Goal: Transaction & Acquisition: Download file/media

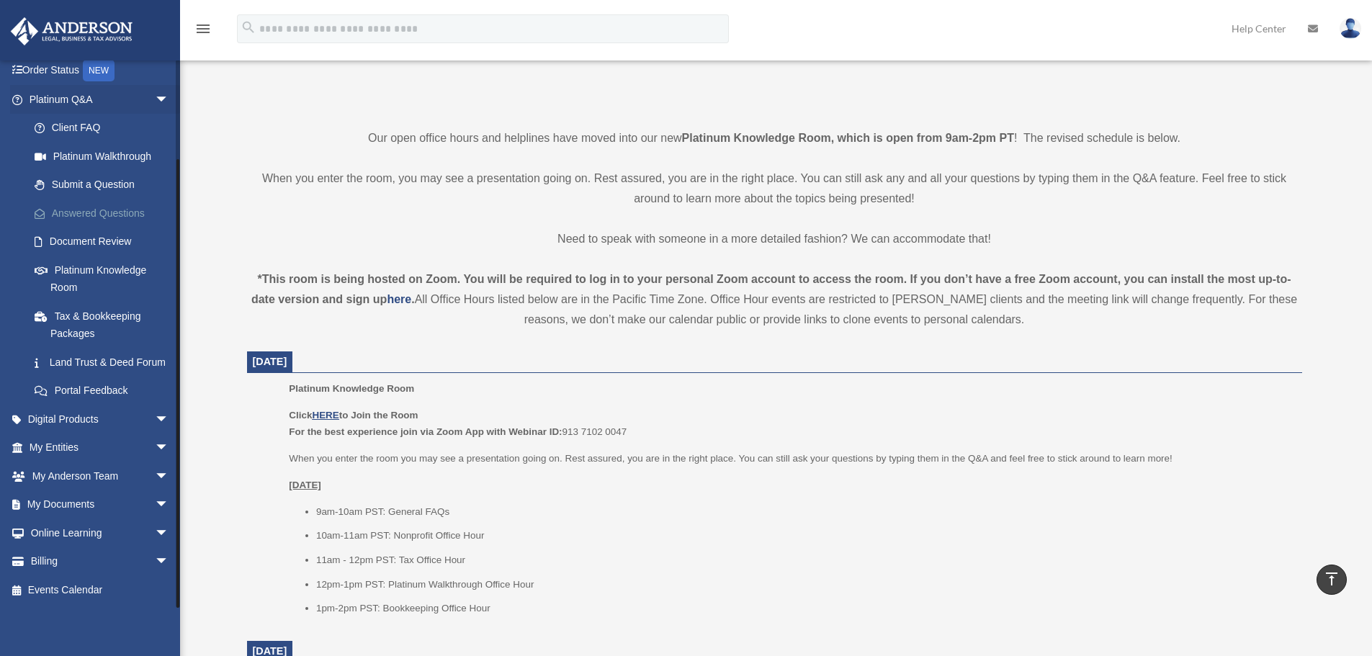
scroll to position [110, 0]
click at [155, 417] on span "arrow_drop_down" at bounding box center [169, 420] width 29 height 30
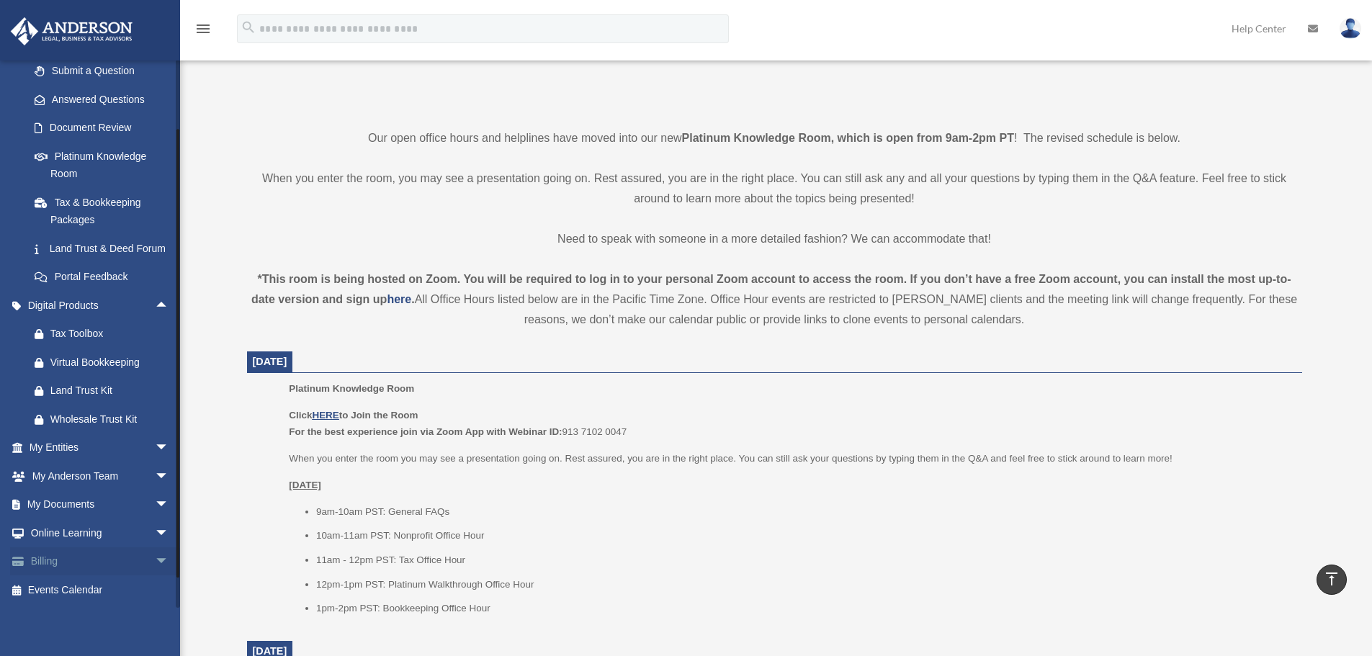
scroll to position [224, 0]
click at [155, 505] on span "arrow_drop_down" at bounding box center [169, 506] width 29 height 30
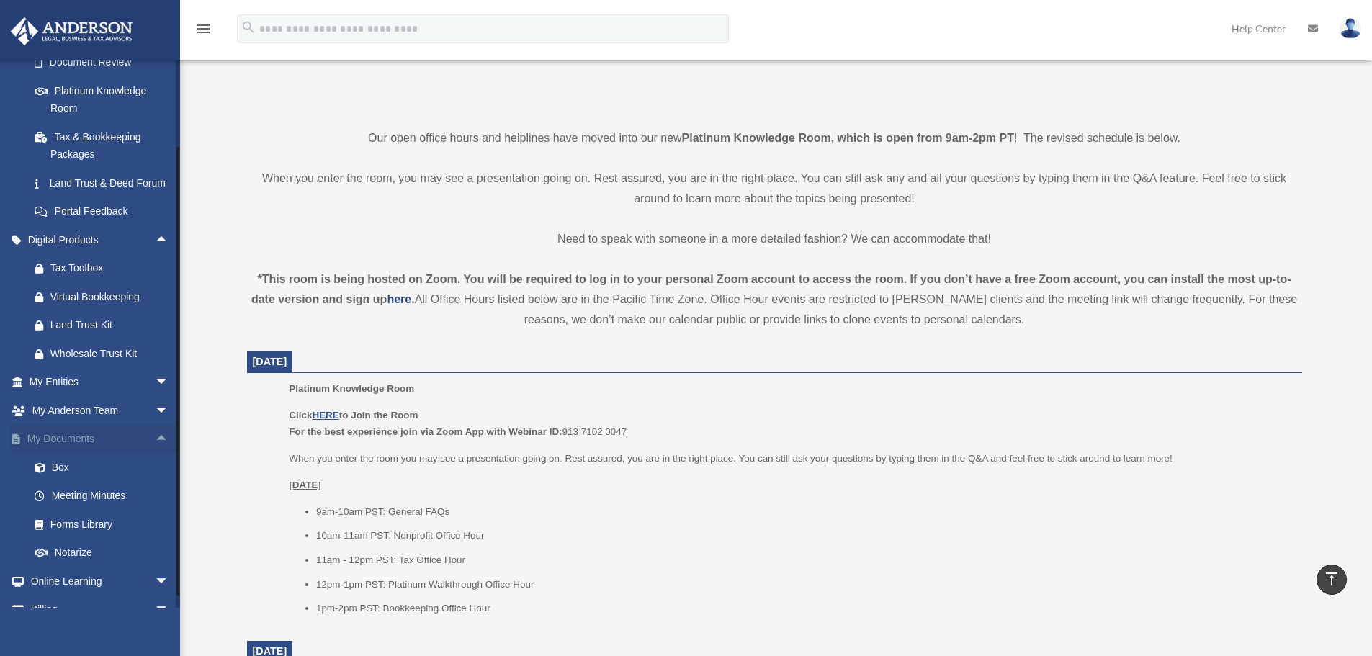
scroll to position [296, 0]
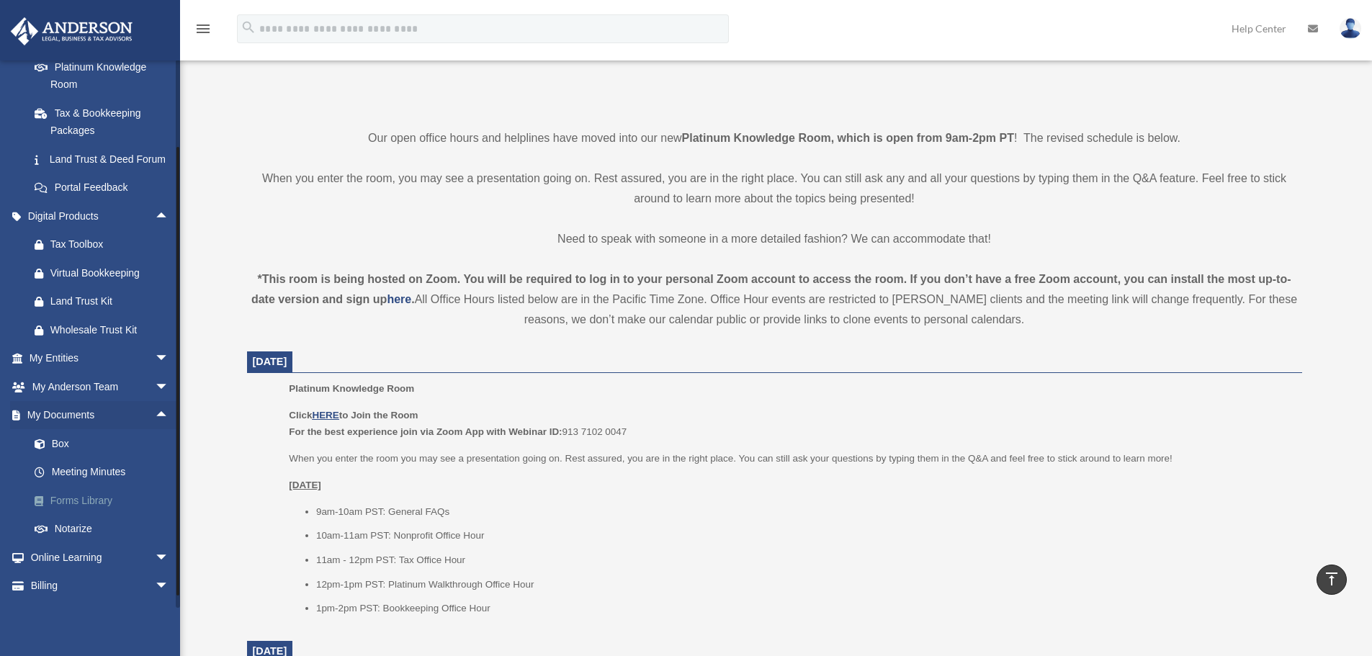
click at [101, 515] on link "Forms Library" at bounding box center [105, 500] width 171 height 29
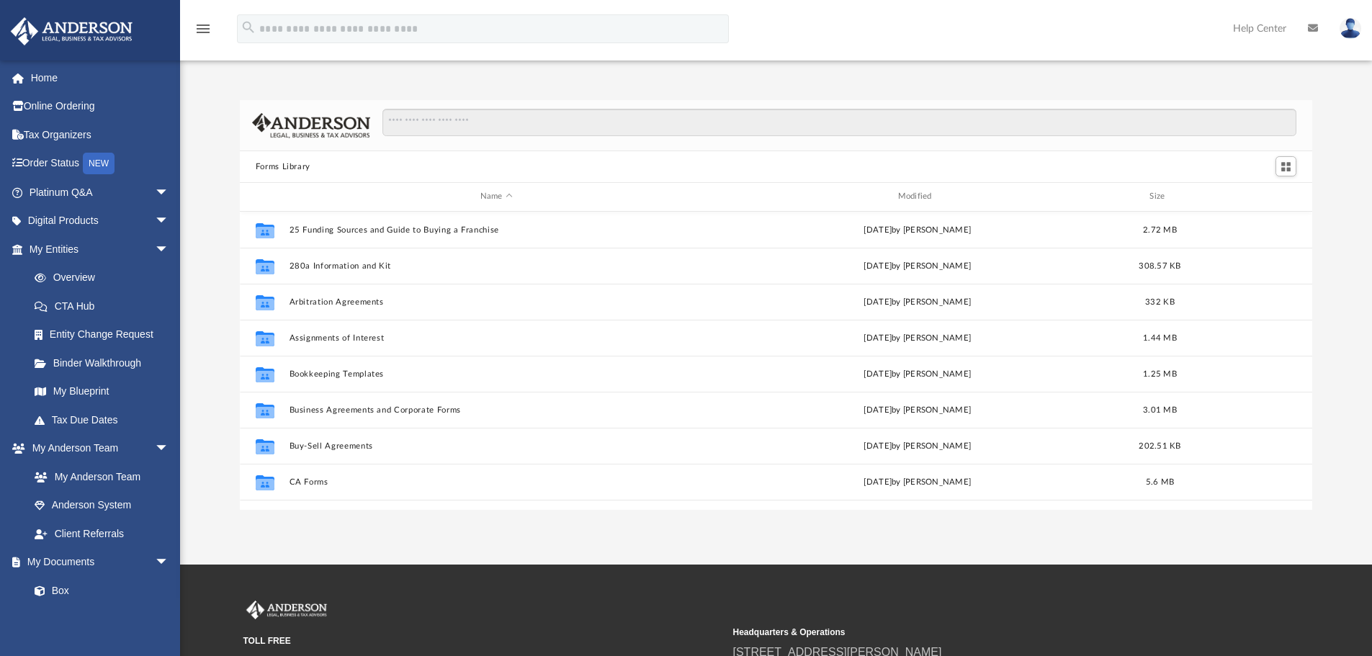
scroll to position [317, 1062]
click at [474, 129] on input "Search files and folders" at bounding box center [839, 122] width 914 height 27
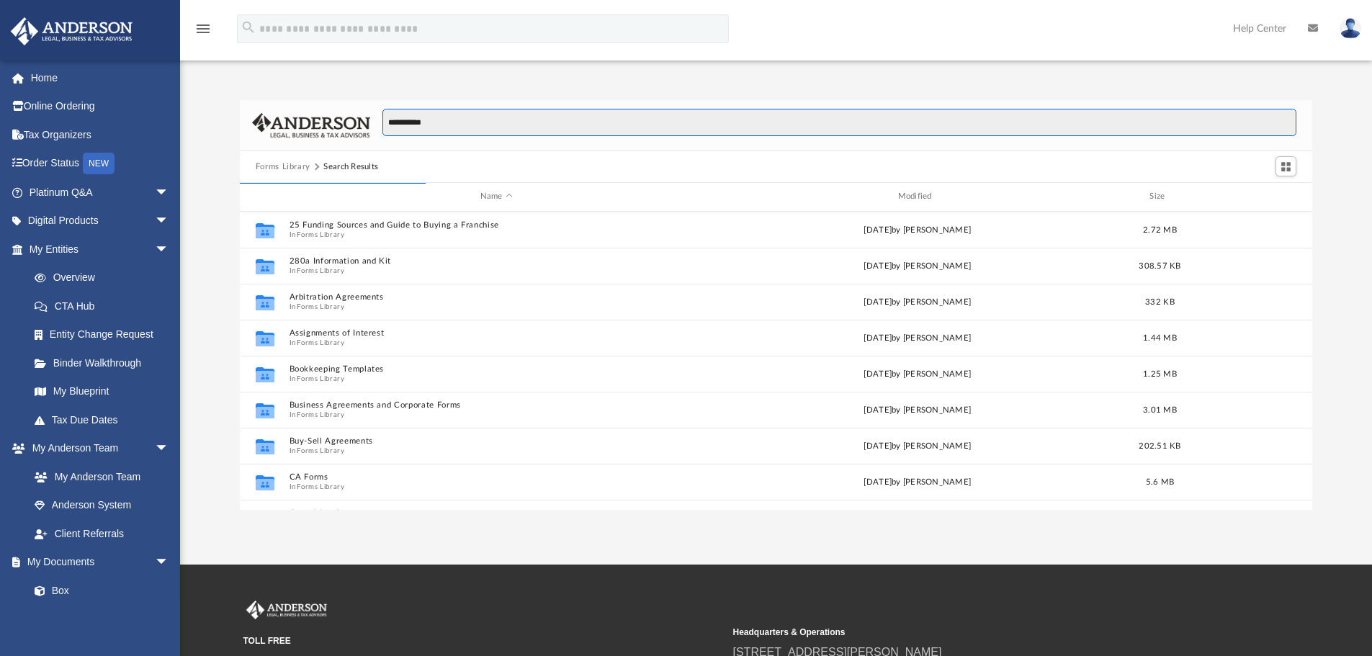
scroll to position [272, 1062]
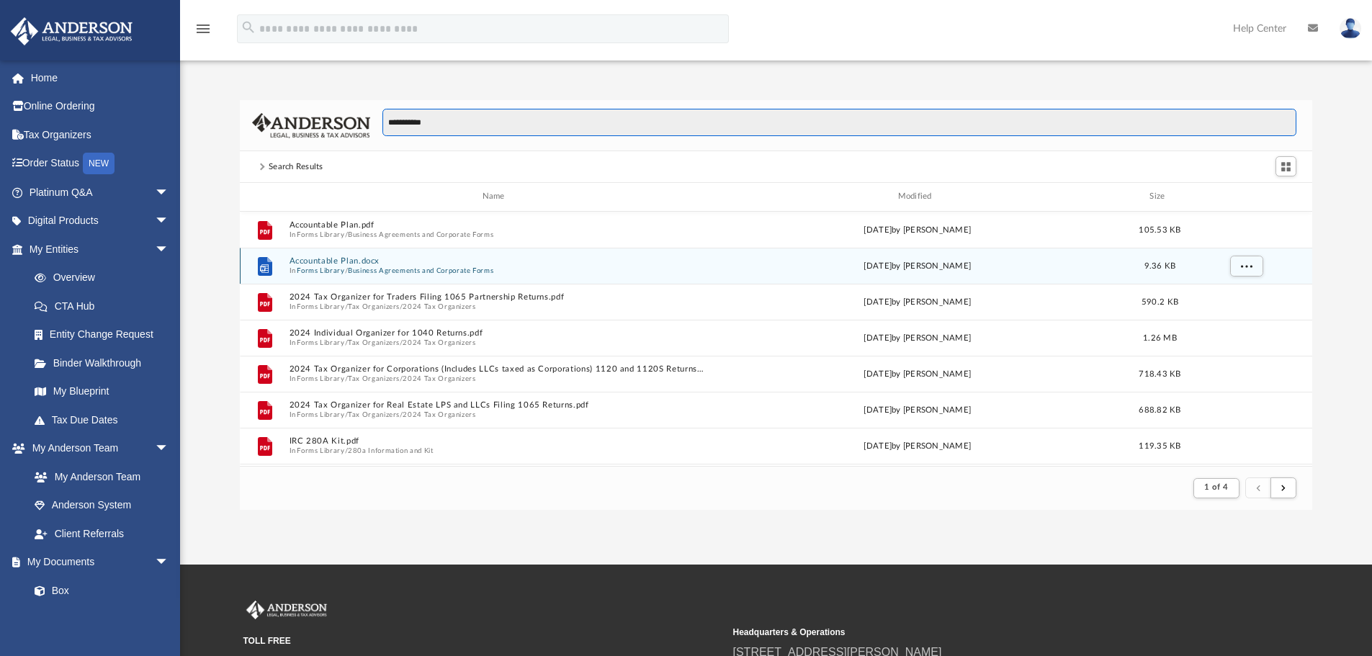
type input "**********"
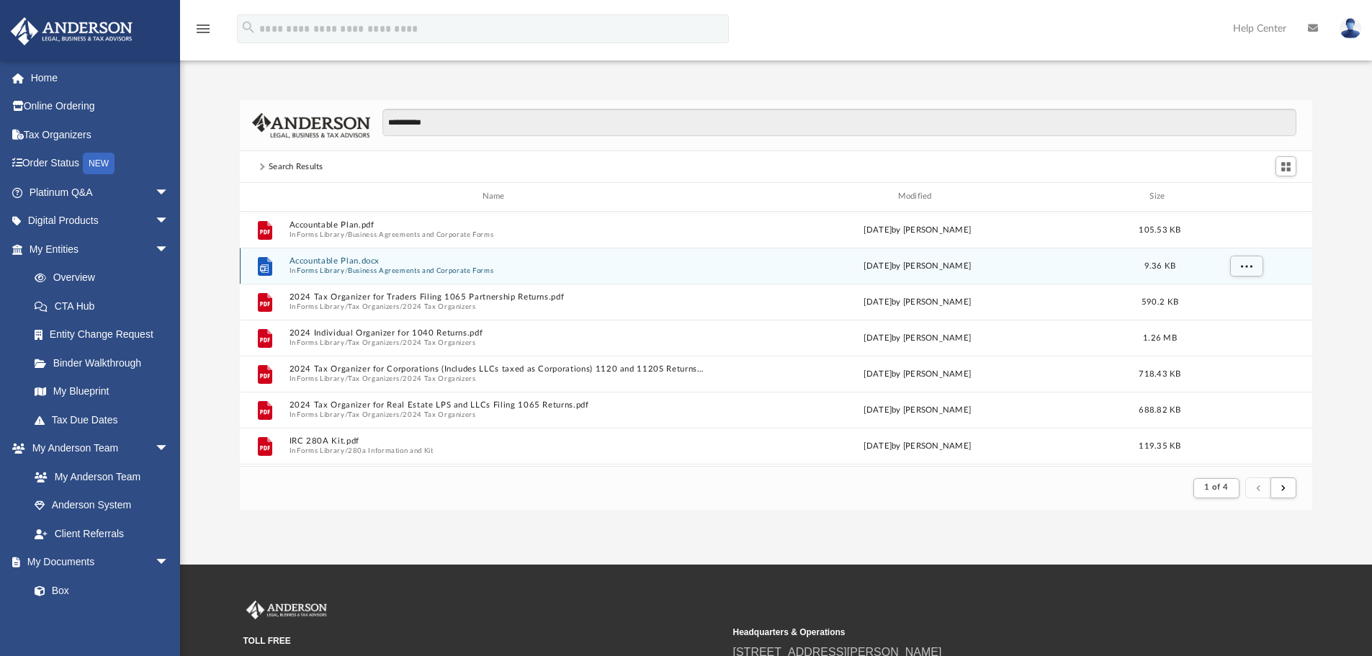
click at [347, 264] on button "Accountable Plan.docx" at bounding box center [496, 260] width 415 height 9
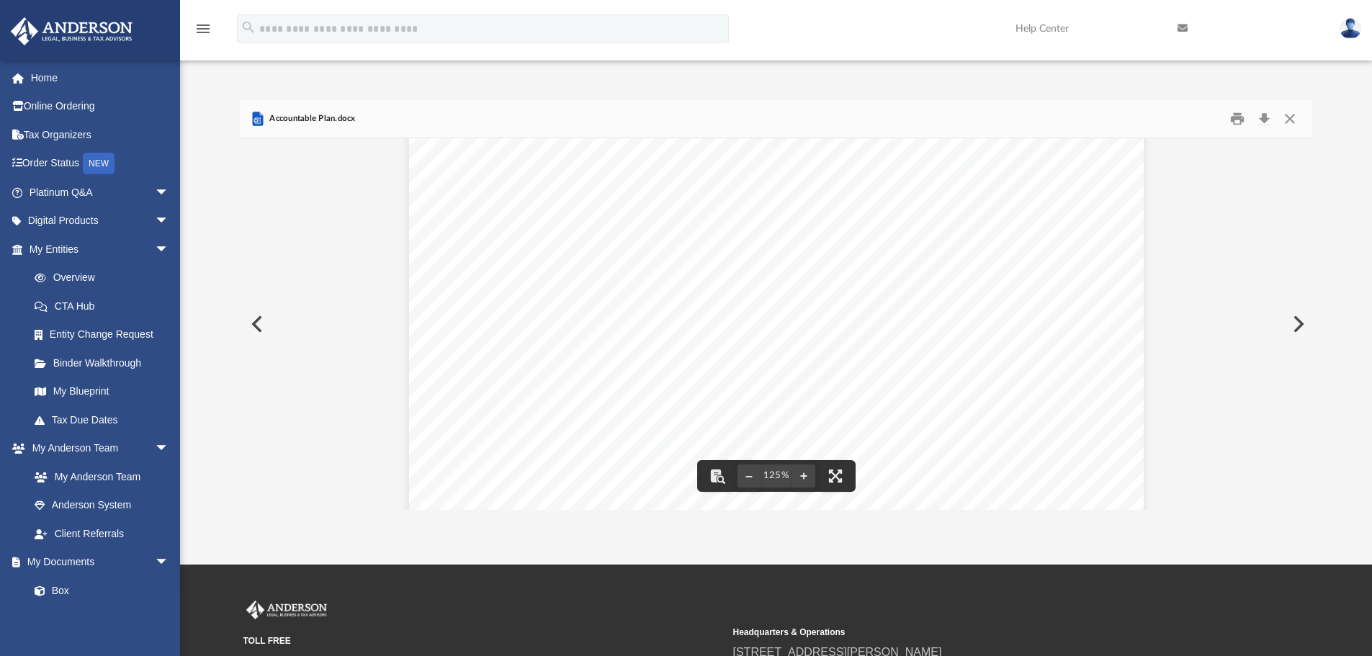
scroll to position [0, 0]
click at [1286, 118] on button "Close" at bounding box center [1290, 119] width 26 height 22
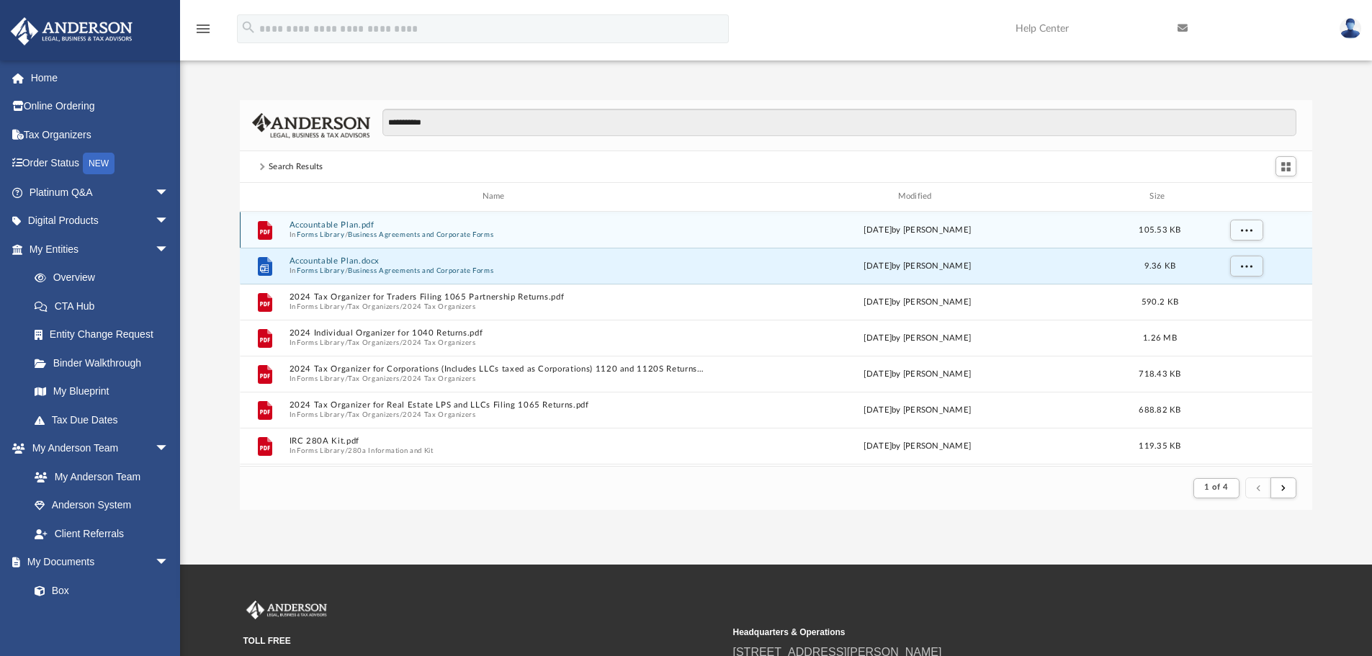
click at [340, 228] on button "Accountable Plan.pdf" at bounding box center [496, 224] width 415 height 9
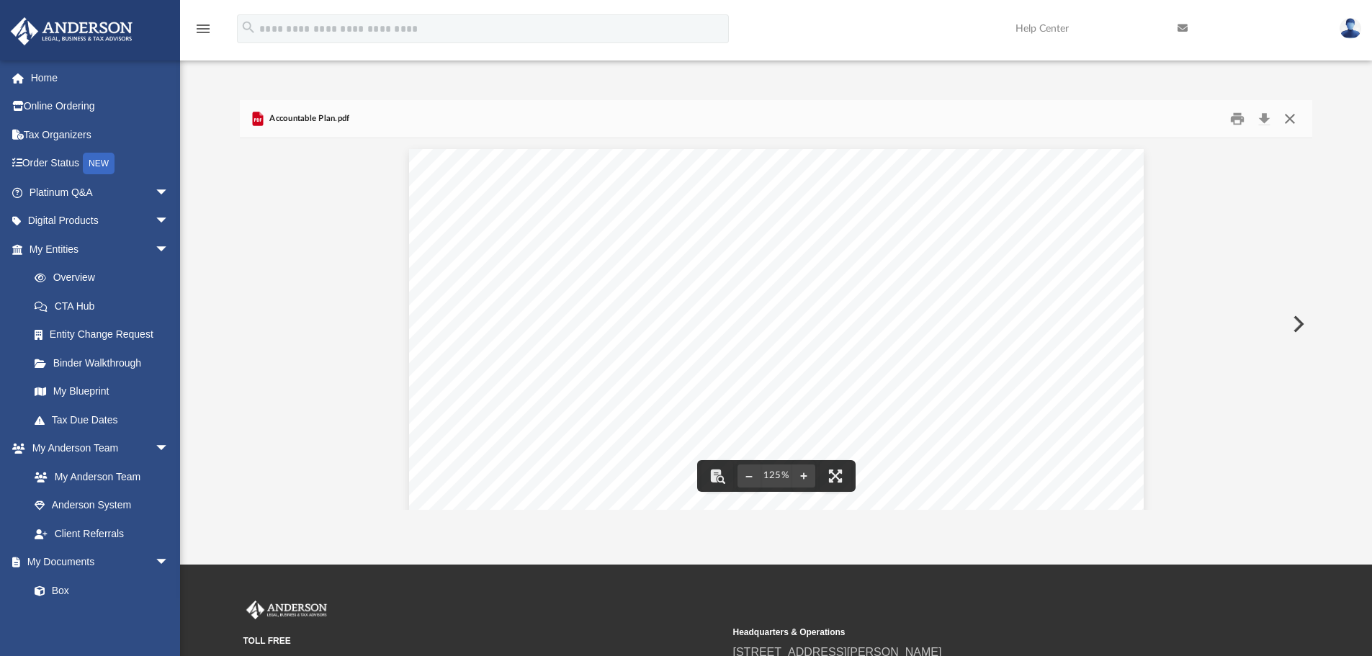
click at [1297, 117] on button "Close" at bounding box center [1290, 119] width 26 height 22
